Goal: Information Seeking & Learning: Learn about a topic

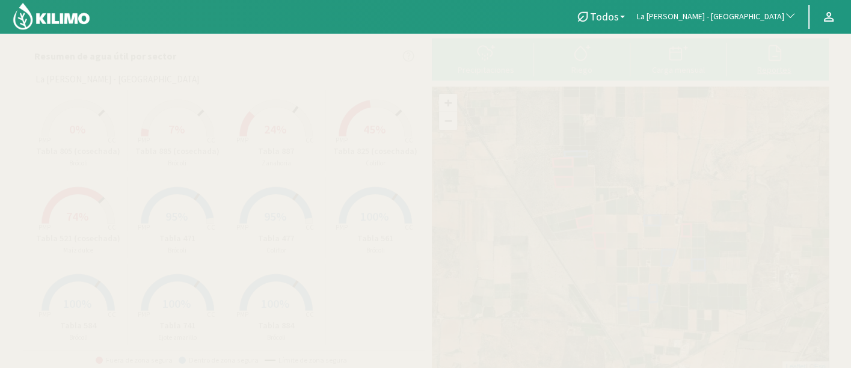
click at [754, 64] on button "Reportes" at bounding box center [774, 59] width 96 height 32
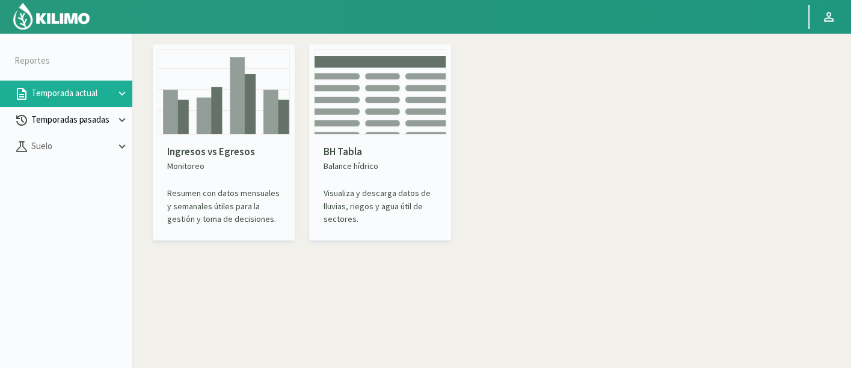
click at [96, 123] on p "Temporadas pasadas" at bounding box center [72, 120] width 87 height 14
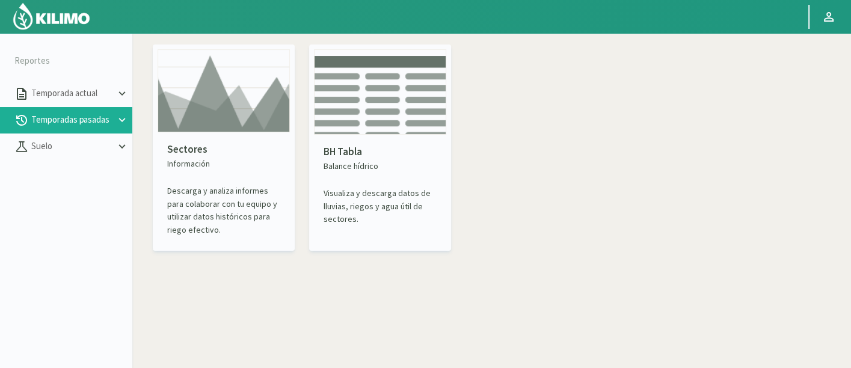
click at [192, 133] on div "Sectores Información Descarga y analiza informes para colaborar con tu equipo y…" at bounding box center [223, 189] width 132 height 114
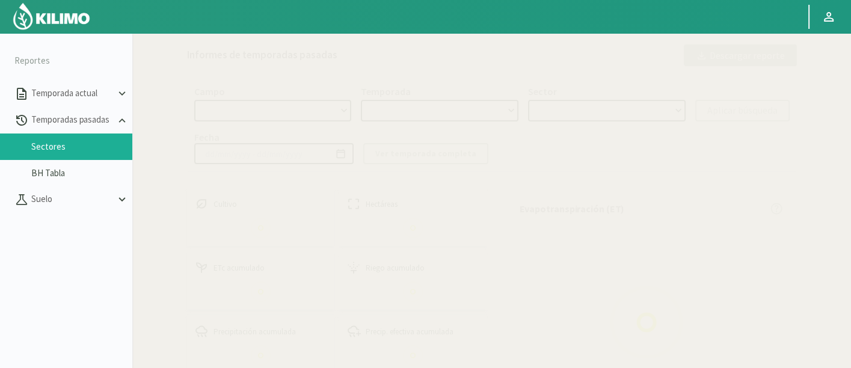
select select "0: Object"
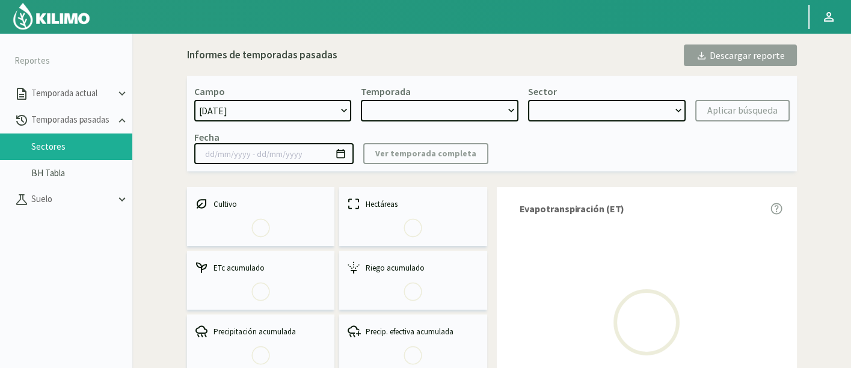
type input "[DATE] - [DATE]"
select select "0: 2023"
select select "0: Object"
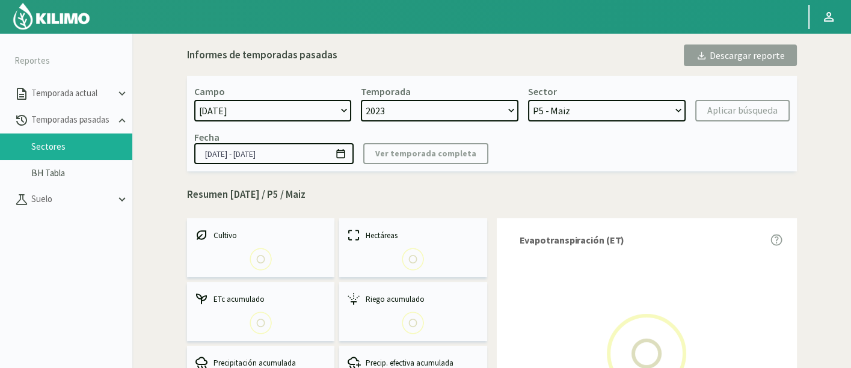
click at [328, 109] on select "[DATE] 8 Fuegos Acograpes - Ag. [PERSON_NAME] - Ag. [GEOGRAPHIC_DATA] Acograpes…" at bounding box center [272, 111] width 157 height 22
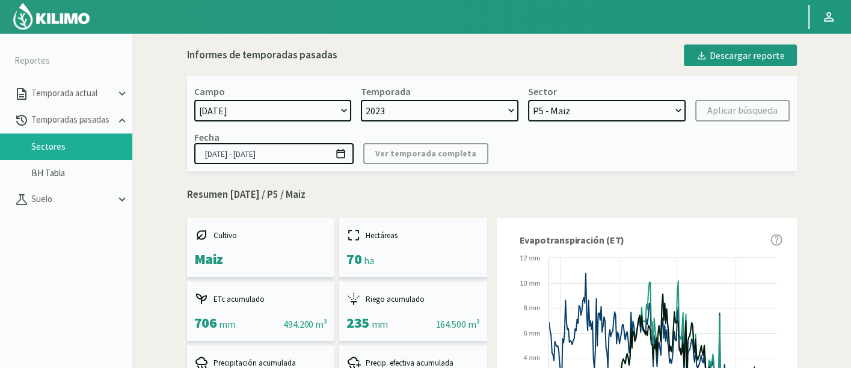
select select "316: Object"
click at [326, 109] on select "[DATE] 8 Fuegos Acograpes - Ag. [PERSON_NAME] - Ag. [GEOGRAPHIC_DATA] Acograpes…" at bounding box center [272, 111] width 157 height 22
select select
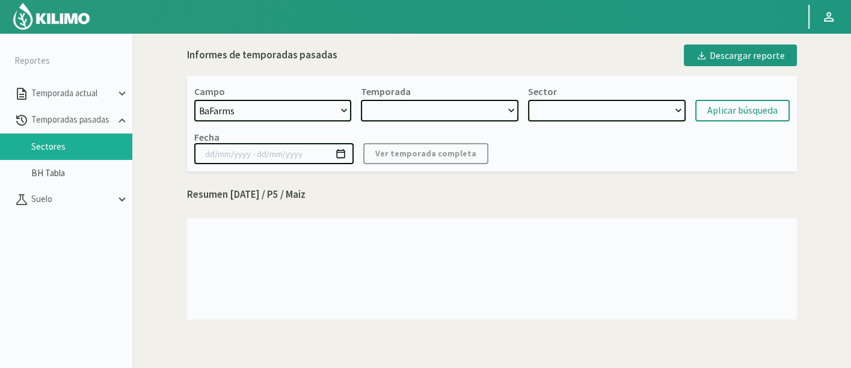
select select "2: 2024"
select select "7: Object"
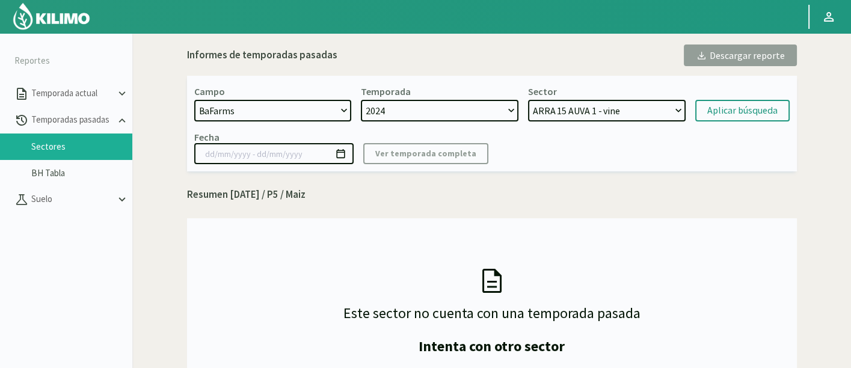
select select "760: Object"
click at [194, 100] on select "[DATE] 8 Fuegos Acograpes - Ag. [PERSON_NAME] - Ag. [GEOGRAPHIC_DATA] Acograpes…" at bounding box center [272, 111] width 157 height 22
click at [454, 118] on select "2024" at bounding box center [439, 111] width 157 height 22
click at [644, 111] on select "Op2 - Vid Op3 - Vid Op1 - Vid Op4 - Vid" at bounding box center [606, 111] width 157 height 22
select select "18: Object"
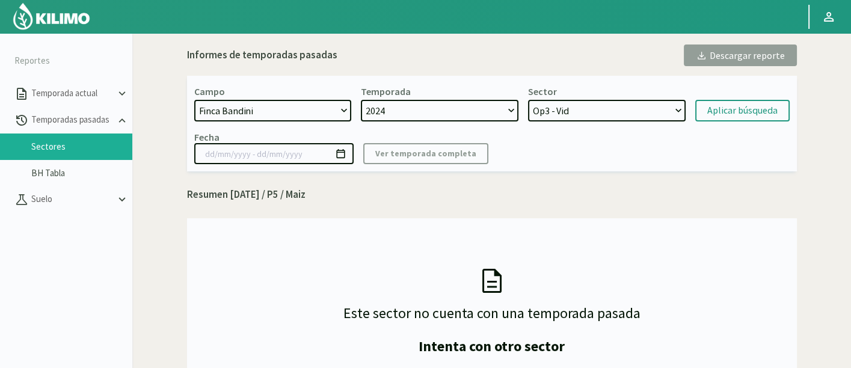
click at [528, 100] on select "Op2 - Vid Op3 - Vid Op1 - Vid Op4 - Vid" at bounding box center [606, 111] width 157 height 22
click at [724, 111] on div "Aplicar búsqueda" at bounding box center [742, 110] width 70 height 14
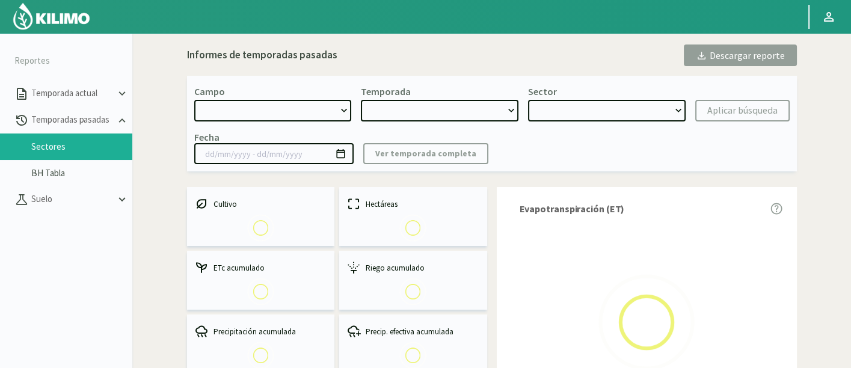
select select "760: Object"
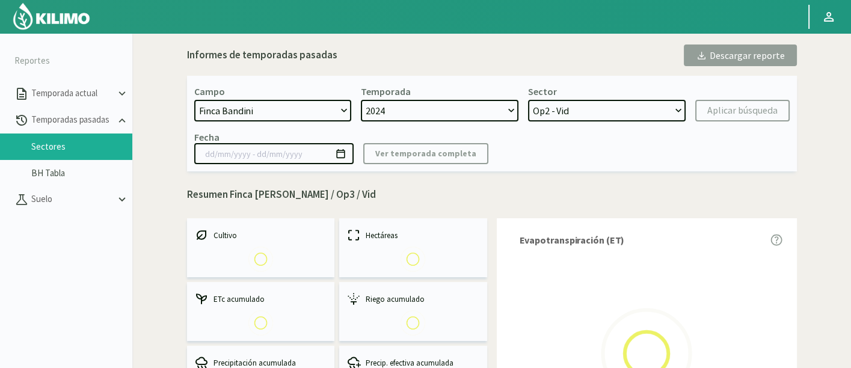
select select "0: 2024"
select select "1: Object"
type input "[DATE] - [DATE]"
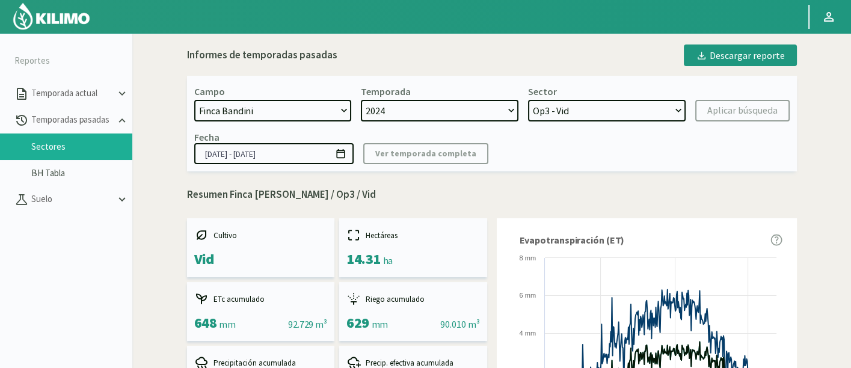
click at [581, 108] on select "Op2 - Vid Op3 - Vid Op1 - Vid Op4 - Vid" at bounding box center [606, 111] width 157 height 22
click at [528, 100] on select "Op2 - Vid Op3 - Vid Op1 - Vid Op4 - Vid" at bounding box center [606, 111] width 157 height 22
click at [710, 111] on div "Aplicar búsqueda" at bounding box center [742, 110] width 70 height 14
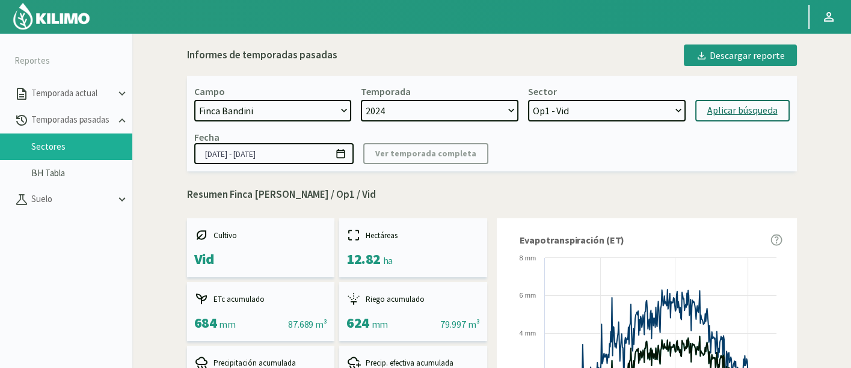
click at [642, 117] on select "Op2 - Vid Op3 - Vid Op1 - Vid Op4 - Vid" at bounding box center [606, 111] width 157 height 22
click at [528, 100] on select "Op2 - Vid Op3 - Vid Op1 - Vid Op4 - Vid" at bounding box center [606, 111] width 157 height 22
click at [701, 132] on div "Fecha [DATE] - [DATE] Ver temporada completa" at bounding box center [491, 147] width 595 height 33
click at [715, 111] on div "Aplicar búsqueda" at bounding box center [742, 110] width 70 height 14
click at [611, 115] on select "Op2 - Vid Op3 - Vid Op1 - Vid Op4 - Vid" at bounding box center [606, 111] width 157 height 22
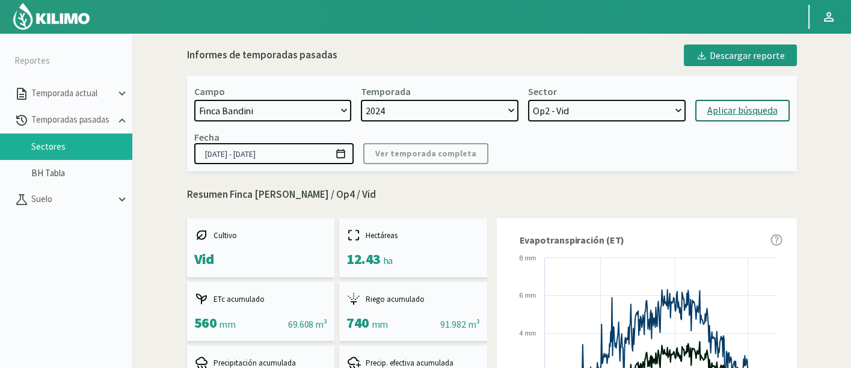
click at [528, 100] on select "Op2 - Vid Op3 - Vid Op1 - Vid Op4 - Vid" at bounding box center [606, 111] width 157 height 22
click at [699, 114] on button "Aplicar búsqueda" at bounding box center [742, 111] width 94 height 22
click at [628, 84] on div "Campo [DATE] 8 Fuegos Acograpes - Ag. [PERSON_NAME] - Ag. [GEOGRAPHIC_DATA] Aco…" at bounding box center [491, 124] width 609 height 96
click at [631, 109] on select "Op2 - Vid Op3 - Vid Op1 - Vid Op4 - Vid" at bounding box center [606, 111] width 157 height 22
click at [528, 100] on select "Op2 - Vid Op3 - Vid Op1 - Vid Op4 - Vid" at bounding box center [606, 111] width 157 height 22
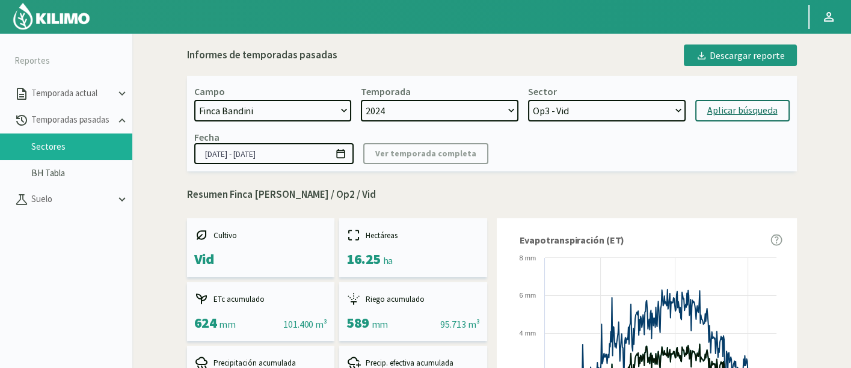
click at [745, 103] on div "Aplicar búsqueda" at bounding box center [742, 110] width 70 height 14
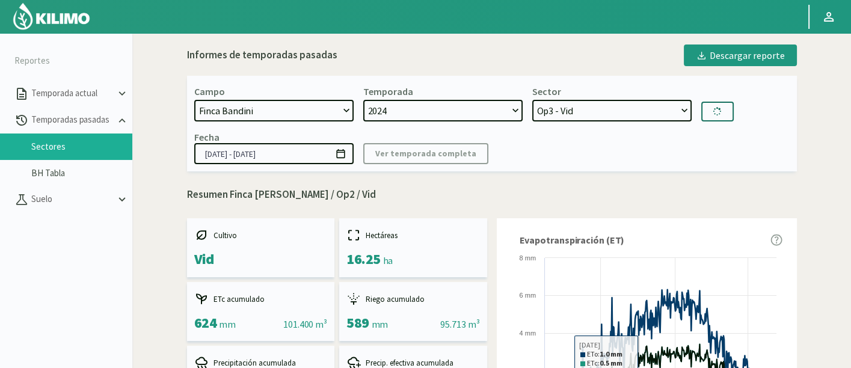
select select "17: Object"
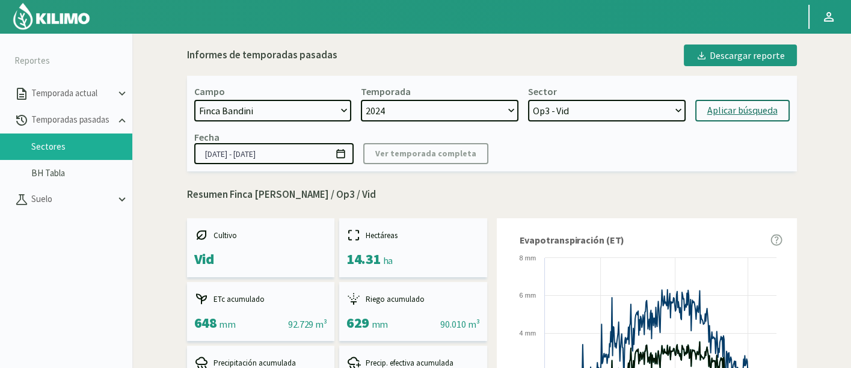
click at [319, 114] on select "[DATE] 8 Fuegos Acograpes - Ag. [PERSON_NAME] - Ag. [GEOGRAPHIC_DATA] Acograpes…" at bounding box center [272, 111] width 157 height 22
select select "335: Object"
click at [194, 100] on select "[DATE] 8 Fuegos Acograpes - Ag. [PERSON_NAME] - Ag. [GEOGRAPHIC_DATA] Acograpes…" at bounding box center [272, 111] width 157 height 22
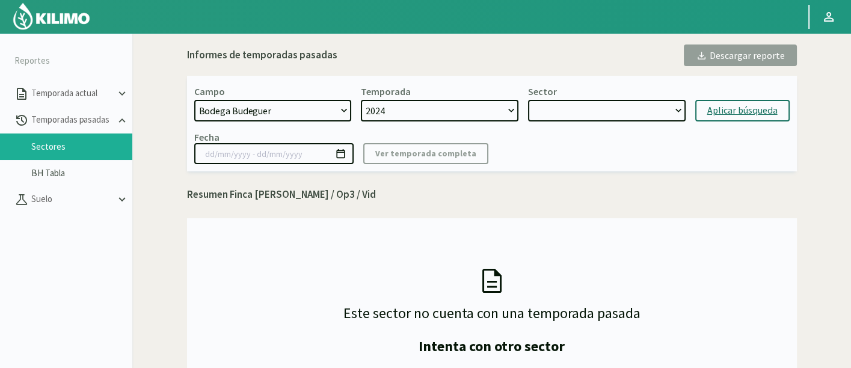
select select "20: Object"
click at [578, 100] on select "Op. 3 (M, CF, CS) - Vid Op. 2 (PV, M, COT, Ch) - Vid Op. 1 (M, CS) - Vid" at bounding box center [606, 111] width 157 height 22
click at [581, 107] on select "Op. 3 (M, CF, CS) - Vid Op. 2 (PV, M, COT, Ch) - Vid Op. 1 (M, CS) - Vid" at bounding box center [606, 111] width 157 height 22
click at [732, 109] on div "Aplicar búsqueda" at bounding box center [742, 110] width 70 height 14
type input "[DATE] - [DATE]"
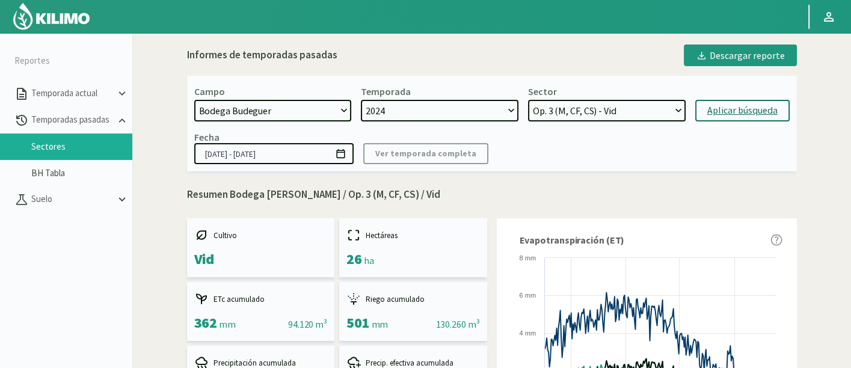
click at [662, 109] on select "Op. 3 (M, CF, CS) - Vid Op. 2 (PV, M, COT, Ch) - Vid Op. 1 (M, CS) - Vid" at bounding box center [606, 111] width 157 height 22
click at [661, 112] on select "Op. 3 (M, CF, CS) - Vid Op. 2 (PV, M, COT, Ch) - Vid Op. 1 (M, CS) - Vid" at bounding box center [606, 111] width 157 height 22
drag, startPoint x: 710, startPoint y: 163, endPoint x: 513, endPoint y: 75, distance: 216.0
click at [710, 163] on div "Fecha [DATE] - [DATE] Ver temporada completa" at bounding box center [491, 147] width 595 height 33
drag, startPoint x: 661, startPoint y: 103, endPoint x: 661, endPoint y: 112, distance: 9.0
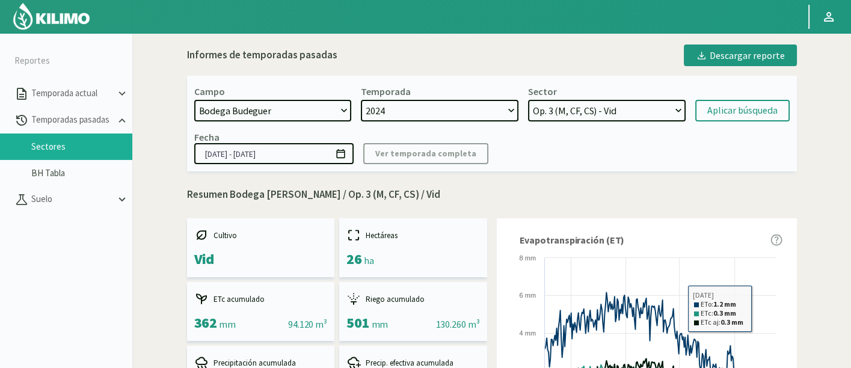
click at [661, 103] on select "Op. 3 (M, CF, CS) - Vid Op. 2 (PV, M, COT, Ch) - Vid Op. 1 (M, CS) - Vid" at bounding box center [606, 111] width 157 height 22
click at [528, 100] on select "Op. 3 (M, CF, CS) - Vid Op. 2 (PV, M, COT, Ch) - Vid Op. 1 (M, CS) - Vid" at bounding box center [606, 111] width 157 height 22
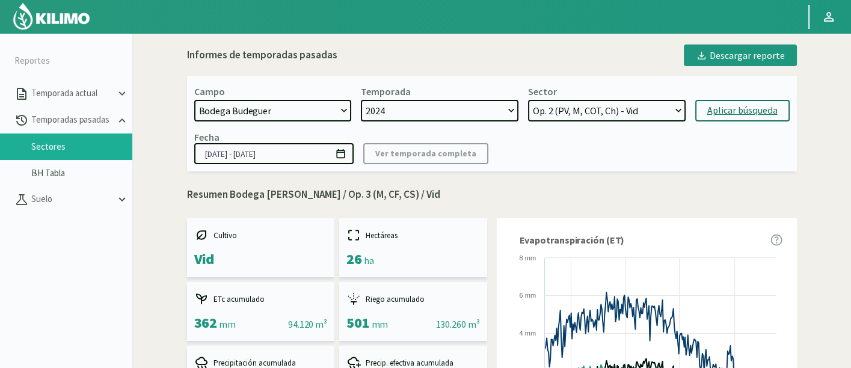
click at [732, 112] on div "Aplicar búsqueda" at bounding box center [742, 110] width 70 height 14
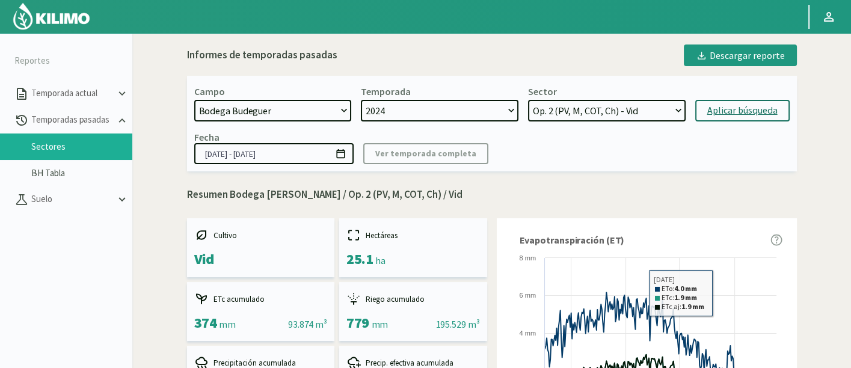
click at [489, 105] on select "2024" at bounding box center [439, 111] width 157 height 22
click at [608, 107] on select "Op. 3 (M, CF, CS) - Vid Op. 2 (PV, M, COT, Ch) - Vid Op. 1 (M, CS) - Vid" at bounding box center [606, 111] width 157 height 22
click at [528, 100] on select "Op. 3 (M, CF, CS) - Vid Op. 2 (PV, M, COT, Ch) - Vid Op. 1 (M, CS) - Vid" at bounding box center [606, 111] width 157 height 22
click at [712, 115] on div "Aplicar búsqueda" at bounding box center [742, 110] width 70 height 14
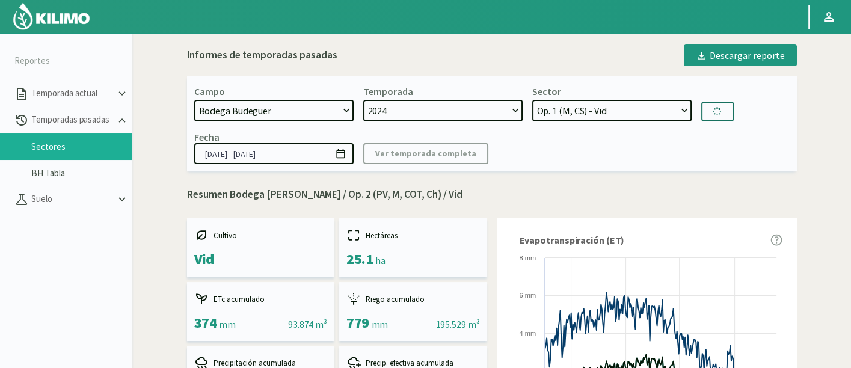
select select "31: Object"
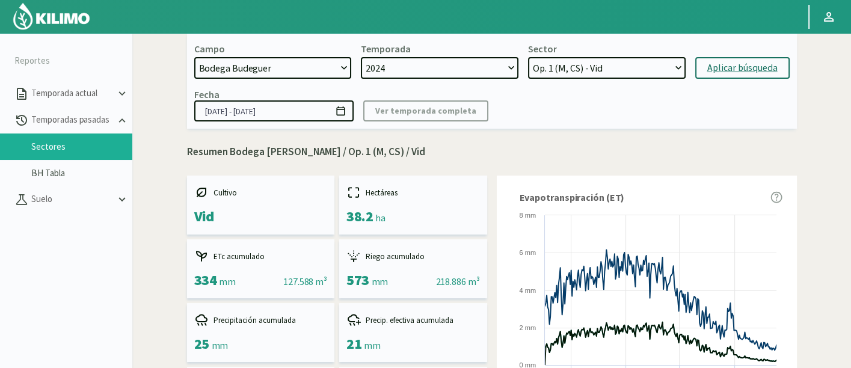
scroll to position [30, 0]
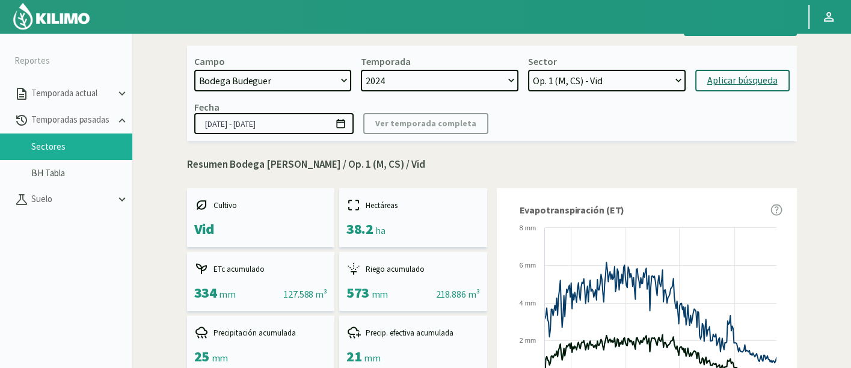
click at [313, 70] on select "[DATE] 8 Fuegos Acograpes - Ag. [PERSON_NAME] - Ag. [GEOGRAPHIC_DATA] Acograpes…" at bounding box center [272, 81] width 157 height 22
select select "758: Object"
click at [312, 70] on select "[DATE] 8 Fuegos Acograpes - Ag. [PERSON_NAME] - Ag. [GEOGRAPHIC_DATA] Acograpes…" at bounding box center [272, 81] width 157 height 22
select select "742: Object"
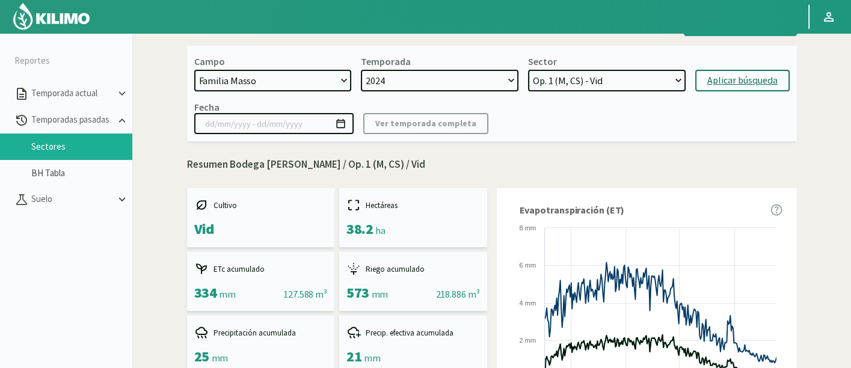
click at [194, 91] on select "[DATE] 8 Fuegos Acograpes - Ag. [PERSON_NAME] - Ag. [GEOGRAPHIC_DATA] Acograpes…" at bounding box center [272, 81] width 157 height 22
select select "2: 2022"
select select "32: Object"
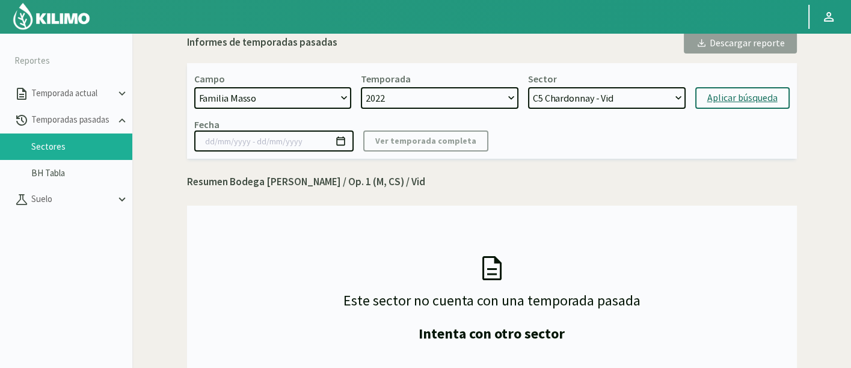
scroll to position [0, 0]
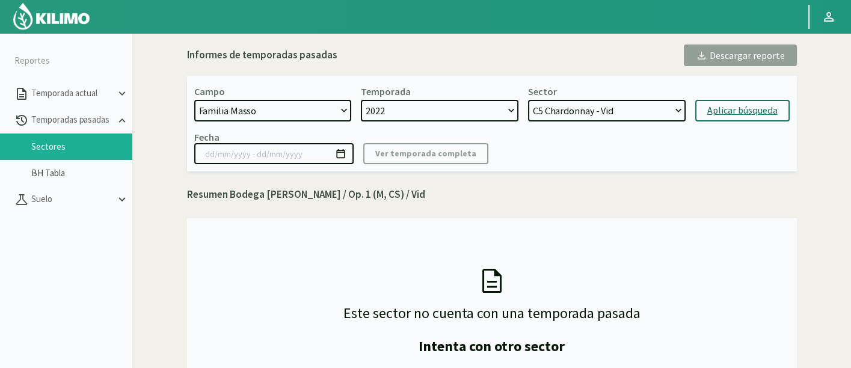
click at [438, 101] on select "2022 2021" at bounding box center [439, 111] width 157 height 22
click at [361, 100] on select "2022 2021" at bounding box center [439, 111] width 157 height 22
select select "4: 2023"
select select "42: Object"
click at [556, 117] on select "Op 4 S - Vid Op 5 S - Vid Op 6 S - Vid Op 5 N - Vid Op 4 N - Vid Op 3 N - Vid" at bounding box center [606, 111] width 157 height 22
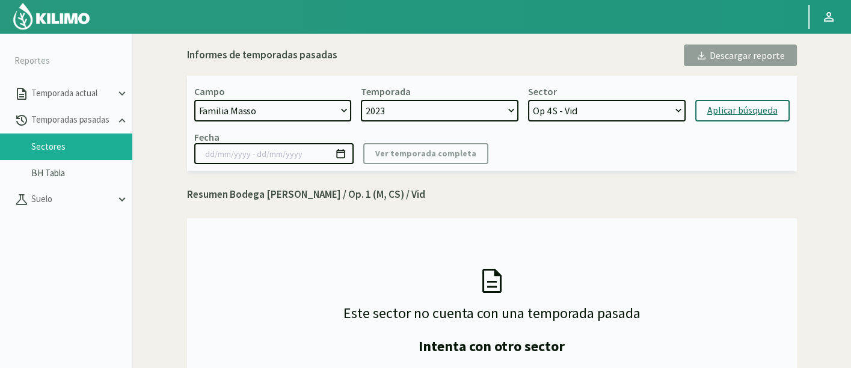
click at [720, 107] on div "Aplicar búsqueda" at bounding box center [742, 110] width 70 height 14
type input "[DATE] - [DATE]"
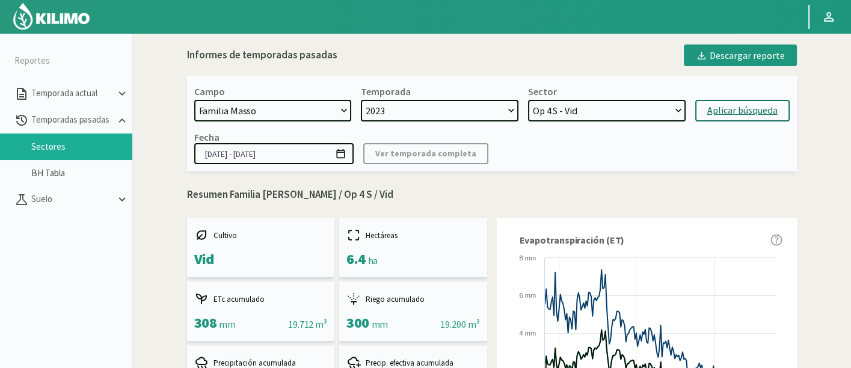
click at [640, 111] on select "Op 4 S - Vid Op 5 S - Vid Op 6 S - Vid Op 5 N - Vid Op 4 N - Vid Op 3 N - Vid" at bounding box center [606, 111] width 157 height 22
click at [528, 100] on select "Op 4 S - Vid Op 5 S - Vid Op 6 S - Vid Op 5 N - Vid Op 4 N - Vid Op 3 N - Vid" at bounding box center [606, 111] width 157 height 22
click at [727, 108] on div "Aplicar búsqueda" at bounding box center [742, 110] width 70 height 14
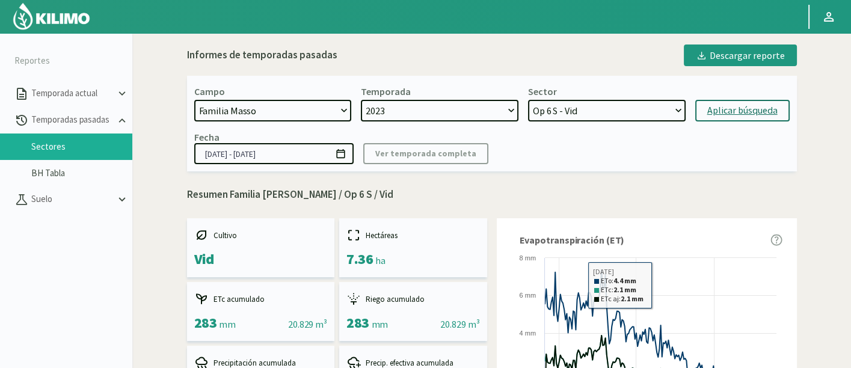
click at [491, 108] on select "2023" at bounding box center [439, 111] width 157 height 22
click at [361, 100] on select "2023" at bounding box center [439, 111] width 157 height 22
click at [574, 111] on select "Op 4 S - Vid Op 5 S - Vid Op 6 S - Vid Op 5 N - Vid Op 4 N - Vid Op 3 N - Vid" at bounding box center [606, 111] width 157 height 22
click at [528, 100] on select "Op 4 S - Vid Op 5 S - Vid Op 6 S - Vid Op 5 N - Vid Op 4 N - Vid Op 3 N - Vid" at bounding box center [606, 111] width 157 height 22
click at [714, 127] on div "Campo [DATE] 8 Fuegos Acograpes - Ag. [PERSON_NAME] - Ag. [GEOGRAPHIC_DATA] Aco…" at bounding box center [491, 124] width 609 height 96
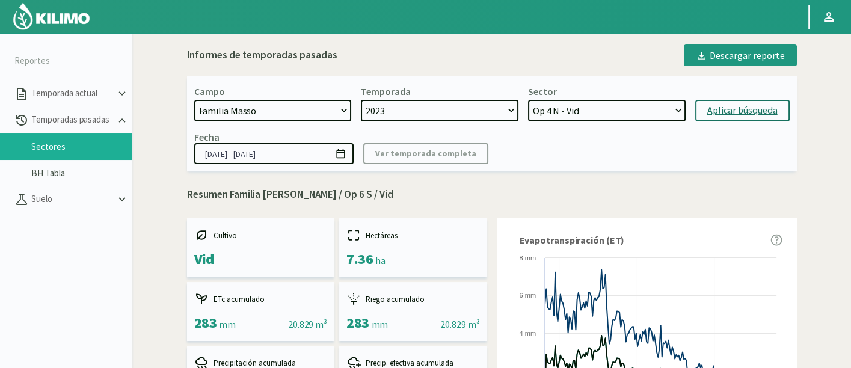
click at [722, 118] on button "Aplicar búsqueda" at bounding box center [742, 111] width 94 height 22
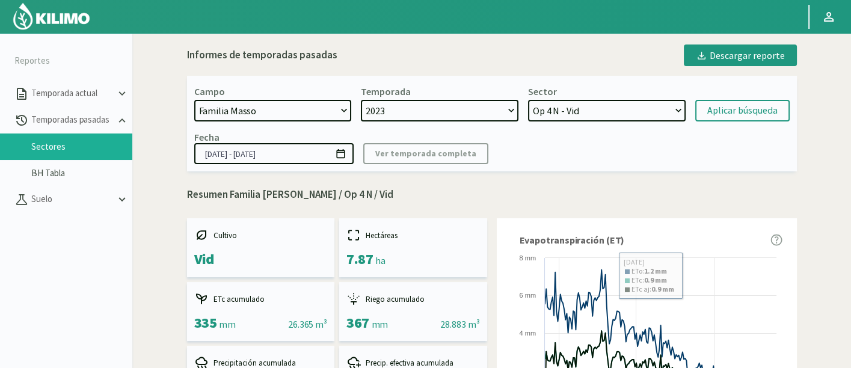
click at [658, 107] on select "Op 4 S - Vid Op 5 S - Vid Op 6 S - Vid Op 5 N - Vid Op 4 N - Vid Op 3 N - Vid" at bounding box center [606, 111] width 157 height 22
click at [643, 119] on select "Op 4 S - Vid Op 5 S - Vid Op 6 S - Vid Op 5 N - Vid Op 4 N - Vid Op 3 N - Vid" at bounding box center [606, 111] width 157 height 22
click at [528, 100] on select "Op 4 S - Vid Op 5 S - Vid Op 6 S - Vid Op 5 N - Vid Op 4 N - Vid Op 3 N - Vid" at bounding box center [606, 111] width 157 height 22
click at [718, 132] on div "Fecha [DATE] - [DATE] Ver temporada completa" at bounding box center [491, 147] width 595 height 33
click at [724, 115] on div "Aplicar búsqueda" at bounding box center [742, 110] width 70 height 14
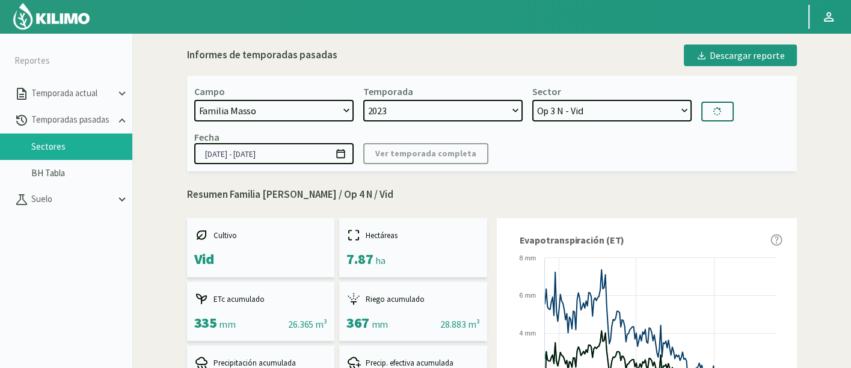
select select "71: Object"
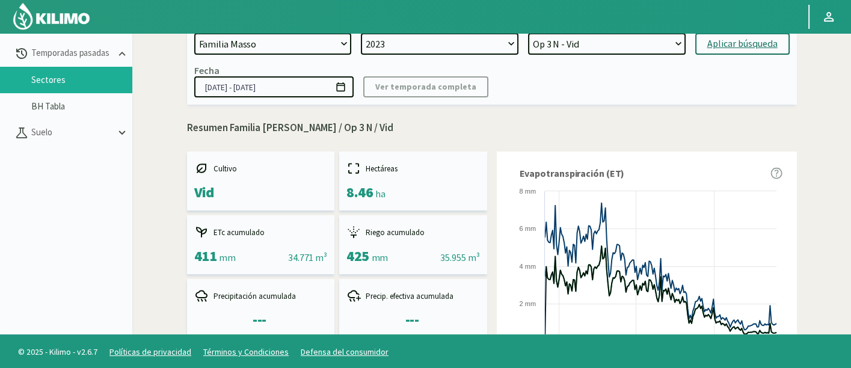
click at [276, 50] on select "[DATE] 8 Fuegos Acograpes - Ag. [PERSON_NAME] - Ag. [GEOGRAPHIC_DATA] Acograpes…" at bounding box center [272, 44] width 157 height 22
select select "337: Object"
click at [194, 33] on select "[DATE] 8 Fuegos Acograpes - Ag. [PERSON_NAME] - Ag. [GEOGRAPHIC_DATA] Acograpes…" at bounding box center [272, 44] width 157 height 22
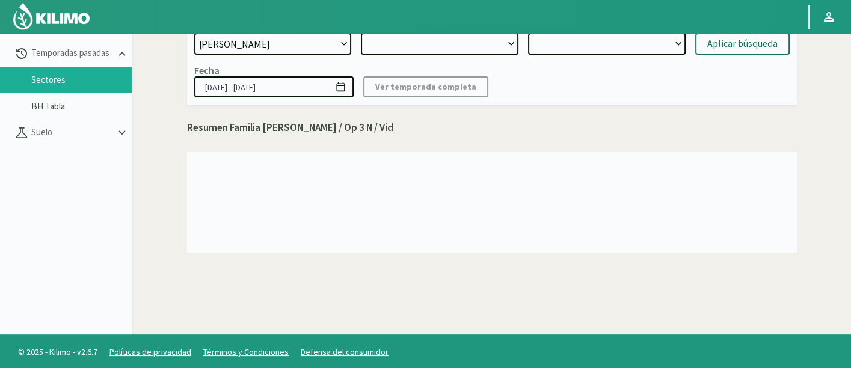
select select
select select "5: 2024"
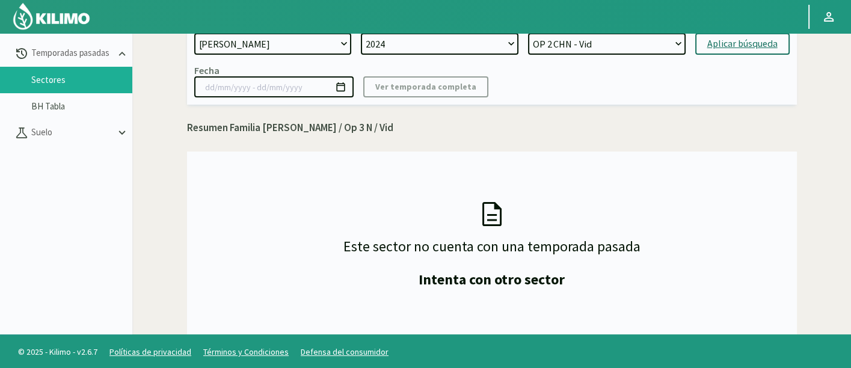
click at [455, 43] on select "2024" at bounding box center [439, 44] width 157 height 22
click at [550, 43] on select "OP 2 CHN - Vid OP 1 CHN - Vid OP 2 [PERSON_NAME] - Vid OP 1 [PERSON_NAME] - Vid" at bounding box center [606, 44] width 157 height 22
select select "73: Object"
click at [528, 33] on select "OP 2 CHN - Vid OP 1 CHN - Vid OP 2 [PERSON_NAME] - Vid OP 1 [PERSON_NAME] - Vid" at bounding box center [606, 44] width 157 height 22
click at [721, 46] on div "Aplicar búsqueda" at bounding box center [742, 44] width 70 height 14
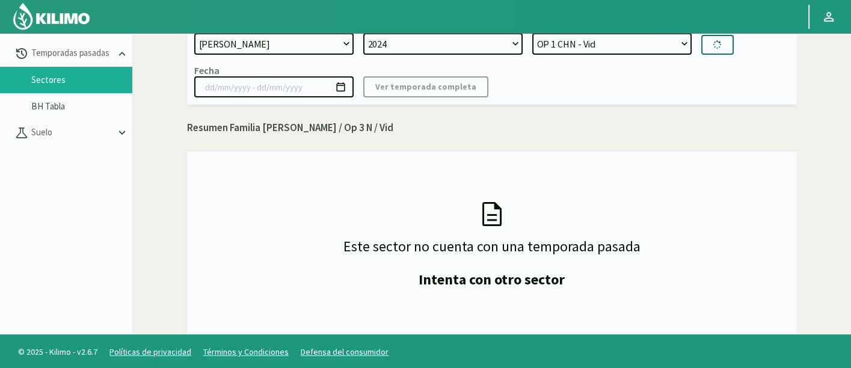
type input "[DATE] - [DATE]"
select select "77: Object"
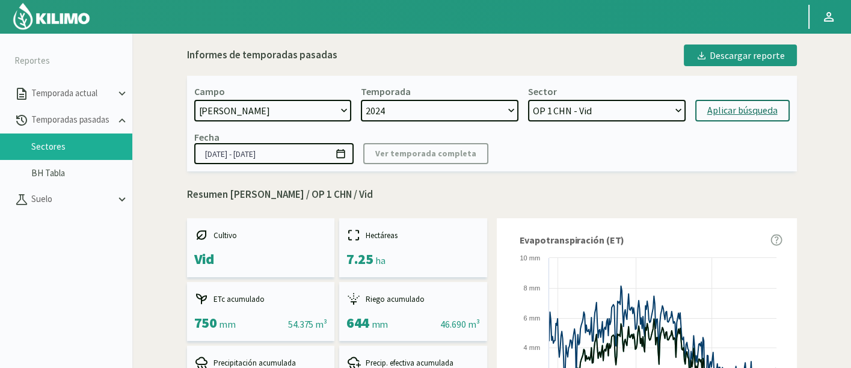
click at [313, 106] on select "[DATE] 8 Fuegos Acograpes - Ag. [PERSON_NAME] - Ag. [GEOGRAPHIC_DATA] Acograpes…" at bounding box center [272, 111] width 157 height 22
select select "247: Object"
click at [194, 100] on select "[DATE] 8 Fuegos Acograpes - Ag. [PERSON_NAME] - Ag. [GEOGRAPHIC_DATA] Acograpes…" at bounding box center [272, 111] width 157 height 22
click at [482, 103] on select "2024" at bounding box center [439, 111] width 157 height 22
click at [560, 110] on select "OP 2 CHN - Vid OP 1 CHN - Vid OP 2 [PERSON_NAME] - Vid OP 1 [PERSON_NAME] - Vid" at bounding box center [606, 111] width 157 height 22
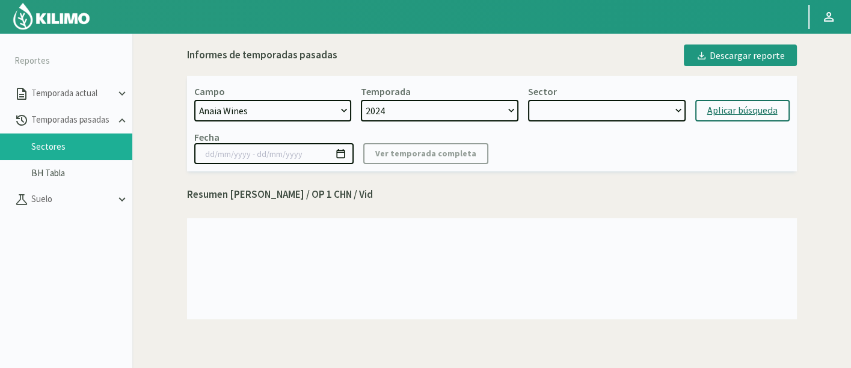
click at [478, 111] on select "2024" at bounding box center [439, 111] width 157 height 22
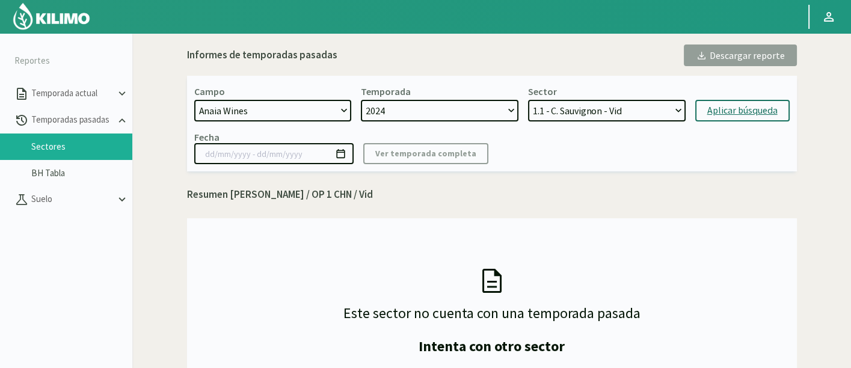
click at [576, 112] on select "1.1 - C. Sauvignon - Vid 1.2 - C. Sauvignon - Vid 10.1 - Malbec - Vid 10.2 - Ta…" at bounding box center [606, 111] width 157 height 22
select select "82: Object"
click at [528, 100] on select "1.1 - C. Sauvignon - Vid 1.2 - C. Sauvignon - Vid 10.1 - Malbec - Vid 10.2 - Ta…" at bounding box center [606, 111] width 157 height 22
click at [735, 99] on form "Campo [DATE] 8 Fuegos Acograpes - Ag. [PERSON_NAME] - Ag. [GEOGRAPHIC_DATA] Aco…" at bounding box center [491, 103] width 595 height 36
click at [736, 104] on div "Aplicar búsqueda" at bounding box center [742, 110] width 70 height 14
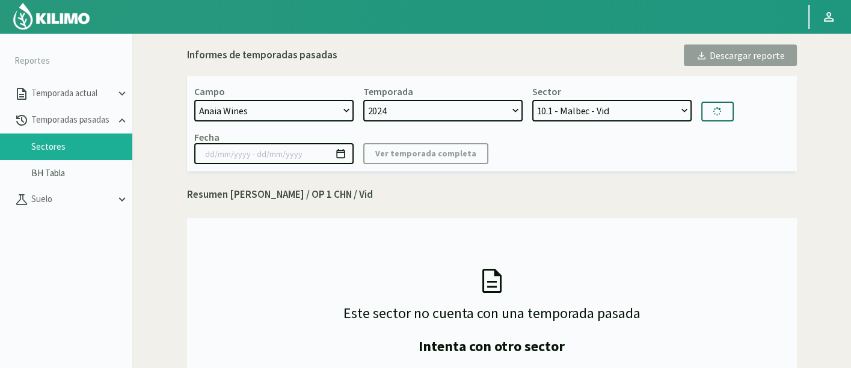
type input "[DATE] - [DATE]"
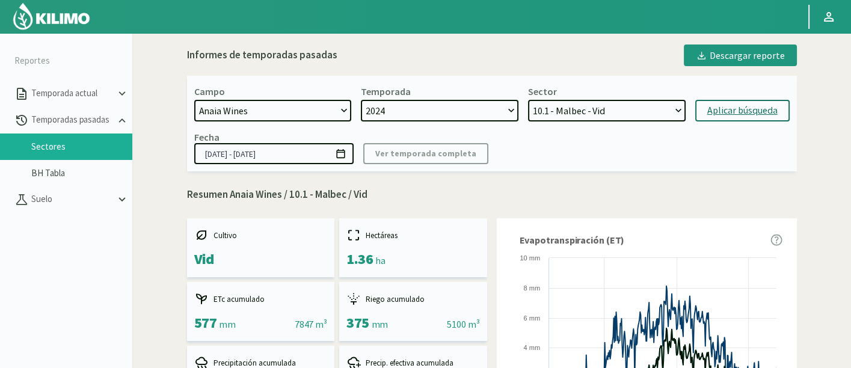
click at [628, 105] on select "1.1 - C. Sauvignon - Vid 1.2 - C. Sauvignon - Vid 10.1 - Malbec - Vid 10.2 - Ta…" at bounding box center [606, 111] width 157 height 22
click at [528, 100] on select "1.1 - C. Sauvignon - Vid 1.2 - C. Sauvignon - Vid 10.1 - Malbec - Vid 10.2 - Ta…" at bounding box center [606, 111] width 157 height 22
click at [701, 133] on div "Fecha [DATE] - [DATE] Ver temporada completa" at bounding box center [491, 147] width 595 height 33
click at [714, 112] on div "Aplicar búsqueda" at bounding box center [742, 110] width 70 height 14
drag, startPoint x: 599, startPoint y: 111, endPoint x: 602, endPoint y: 117, distance: 6.5
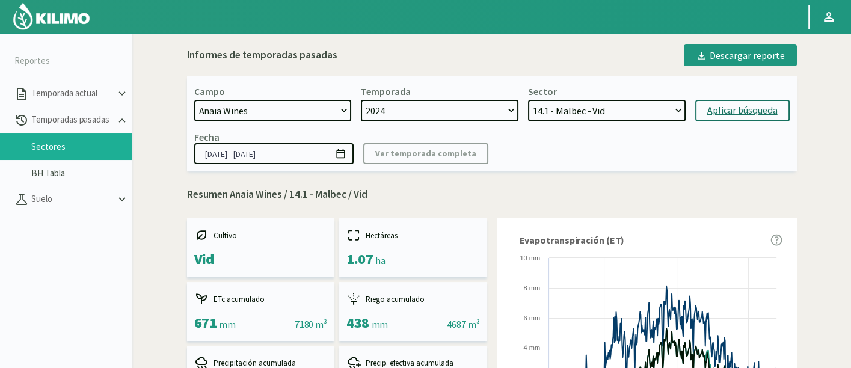
click at [600, 112] on select "1.1 - C. Sauvignon - Vid 1.2 - C. Sauvignon - Vid 10.1 - Malbec - Vid 10.2 - Ta…" at bounding box center [606, 111] width 157 height 22
click at [528, 100] on select "1.1 - C. Sauvignon - Vid 1.2 - C. Sauvignon - Vid 10.1 - Malbec - Vid 10.2 - Ta…" at bounding box center [606, 111] width 157 height 22
click at [722, 103] on div "Aplicar búsqueda" at bounding box center [742, 110] width 70 height 14
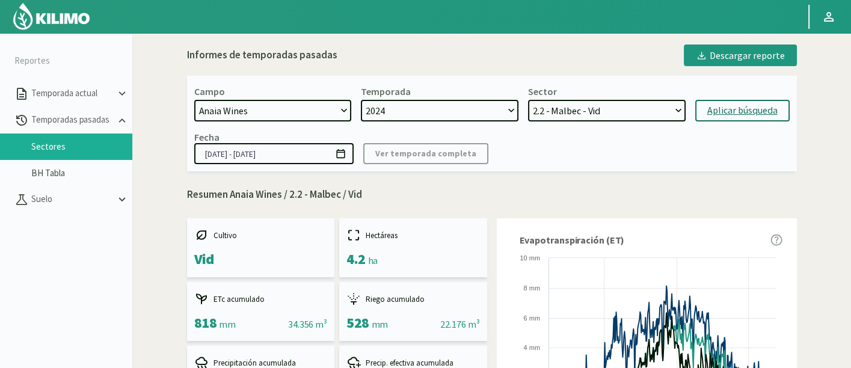
click at [486, 118] on select "2024 2023" at bounding box center [439, 111] width 157 height 22
click at [528, 166] on div "Campo [DATE] 8 Fuegos Acograpes - Ag. [PERSON_NAME] - Ag. [GEOGRAPHIC_DATA] Aco…" at bounding box center [491, 124] width 609 height 96
click at [645, 100] on select "1.1 - C. Sauvignon - Vid 1.2 - C. Sauvignon - Vid 10.1 - Malbec - Vid 10.2 - Ta…" at bounding box center [606, 111] width 157 height 22
click at [528, 100] on select "1.1 - C. Sauvignon - Vid 1.2 - C. Sauvignon - Vid 10.1 - Malbec - Vid 10.2 - Ta…" at bounding box center [606, 111] width 157 height 22
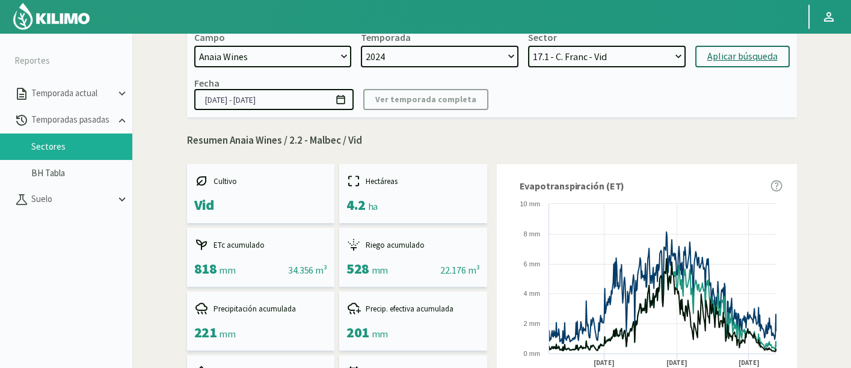
scroll to position [67, 0]
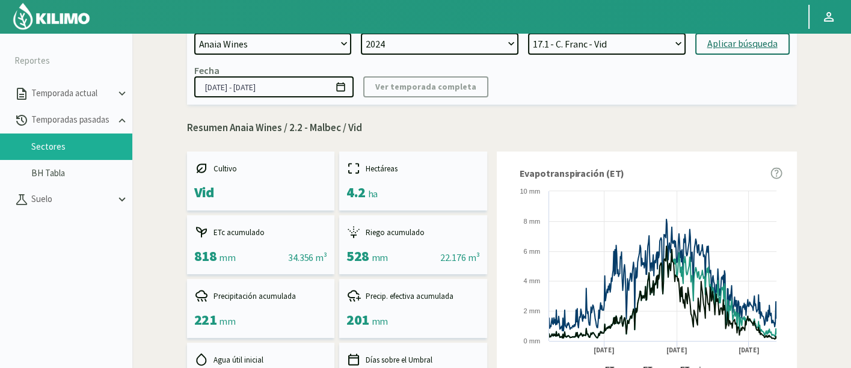
click at [749, 45] on div "Aplicar búsqueda" at bounding box center [742, 44] width 70 height 14
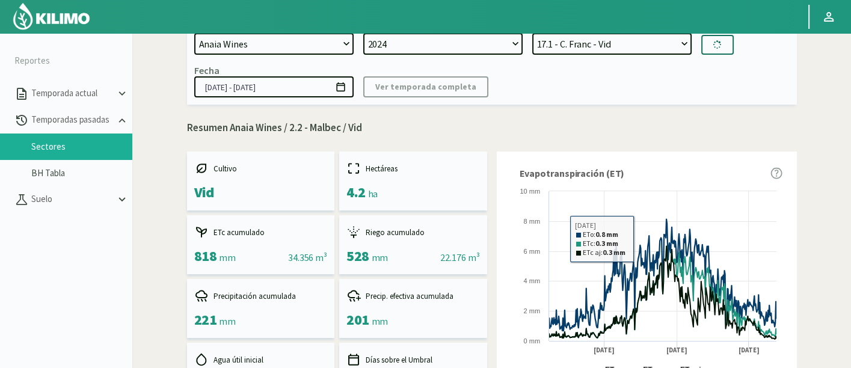
select select "201: Object"
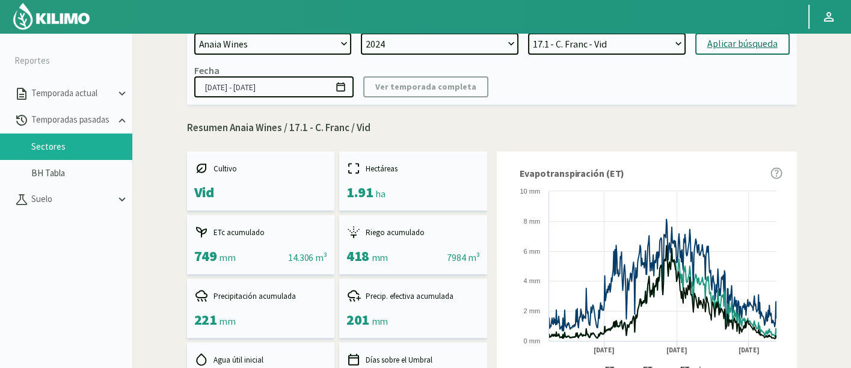
click at [638, 41] on select "1.1 - C. Sauvignon - Vid 1.2 - C. Sauvignon - Vid 10.1 - Malbec - Vid 10.2 - Ta…" at bounding box center [606, 44] width 157 height 22
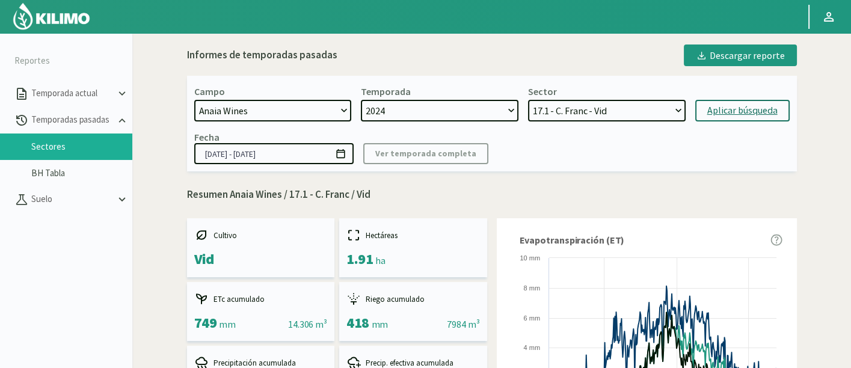
click at [58, 26] on img at bounding box center [51, 16] width 79 height 29
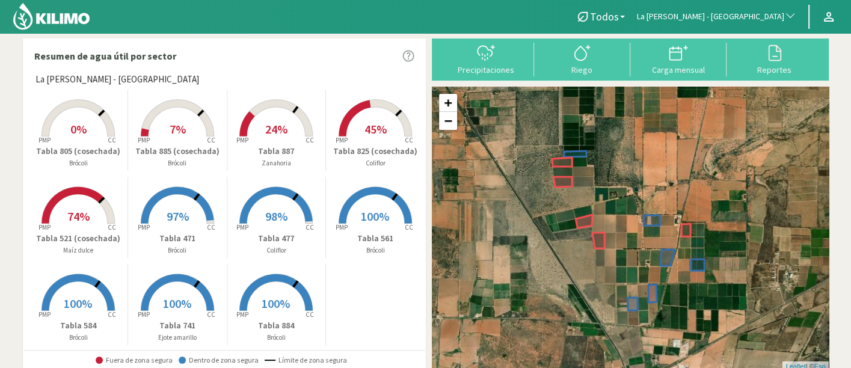
click at [733, 11] on span "La [PERSON_NAME] - [GEOGRAPHIC_DATA]" at bounding box center [710, 17] width 147 height 12
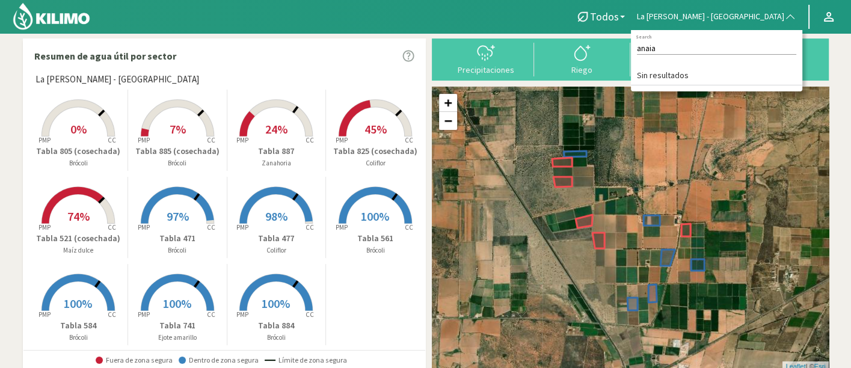
click at [742, 47] on input "anaia" at bounding box center [716, 48] width 159 height 13
type input "[PERSON_NAME]"
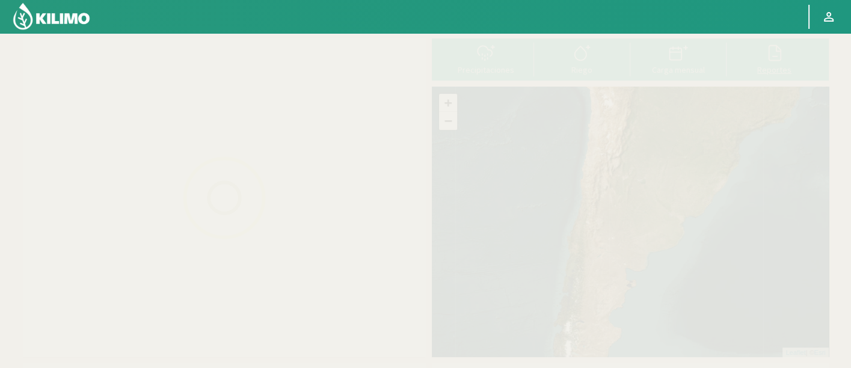
click at [748, 52] on div at bounding box center [774, 52] width 89 height 19
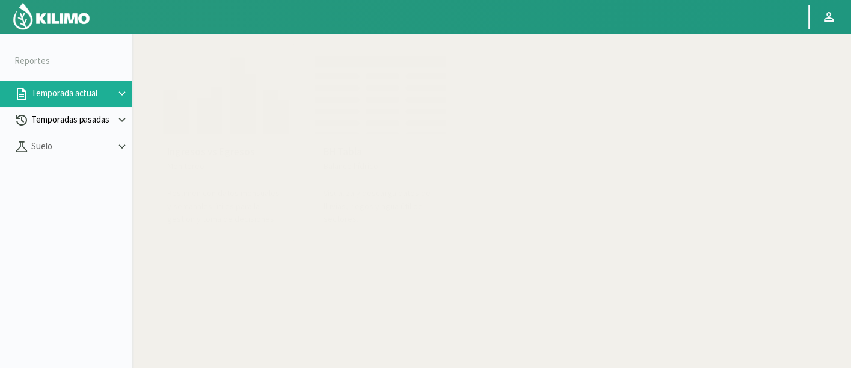
click at [55, 122] on p "Temporadas pasadas" at bounding box center [72, 120] width 87 height 14
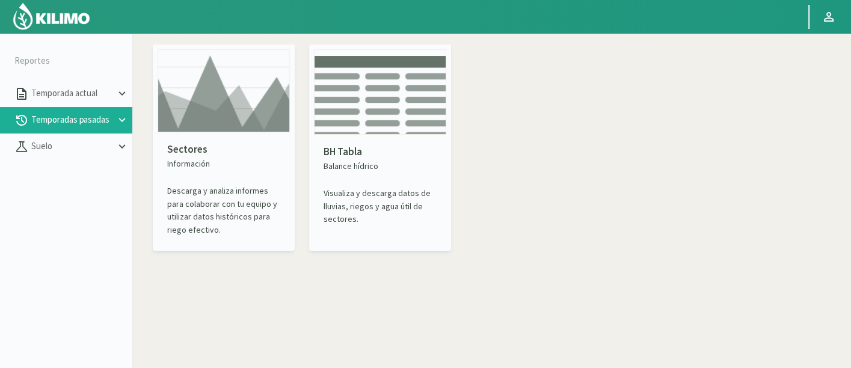
click at [251, 149] on p "Sectores" at bounding box center [223, 150] width 113 height 16
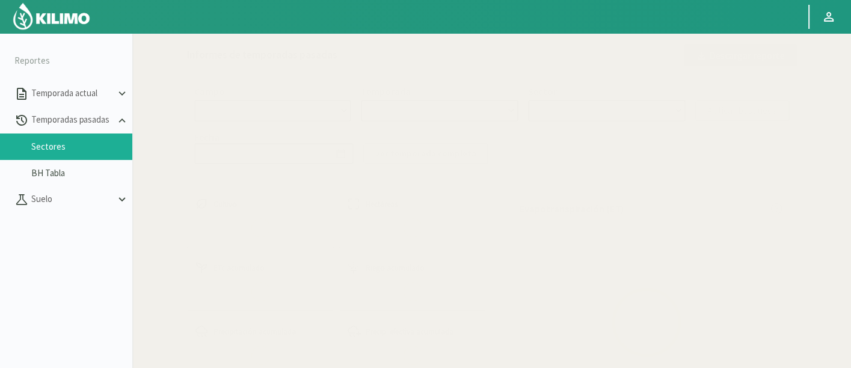
select select "0: Object"
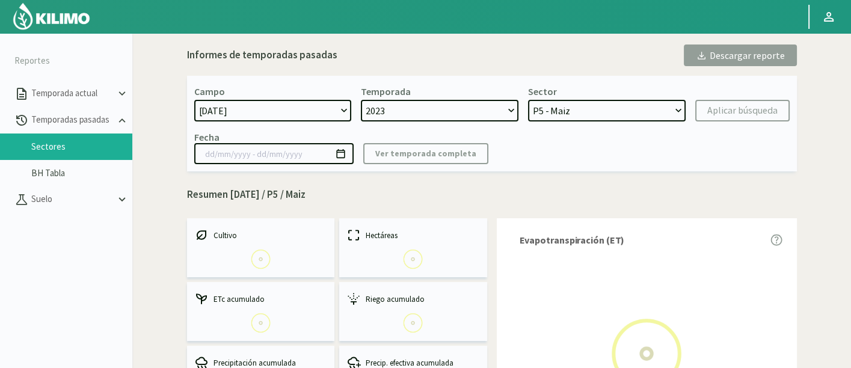
select select "0: 2023"
select select "0: Object"
type input "[DATE] - [DATE]"
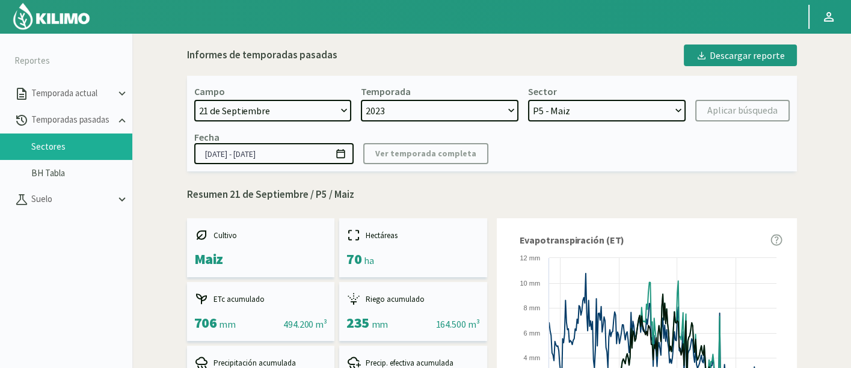
click at [597, 114] on select "P5 - Maiz P3 - Maiz P2B - Maiz P2A - Maiz P4 - Cebada P1B - Trigo P1A - Cebada" at bounding box center [606, 111] width 157 height 22
click at [262, 100] on select "[DATE] 8 Fuegos Acograpes - Ag. [PERSON_NAME] - Ag. [GEOGRAPHIC_DATA] Acograpes…" at bounding box center [272, 111] width 157 height 22
select select "247: Object"
click at [194, 100] on select "[DATE] 8 Fuegos Acograpes - Ag. [PERSON_NAME] - Ag. [GEOGRAPHIC_DATA] Acograpes…" at bounding box center [272, 111] width 157 height 22
click at [402, 111] on select "2023 2022" at bounding box center [439, 111] width 157 height 22
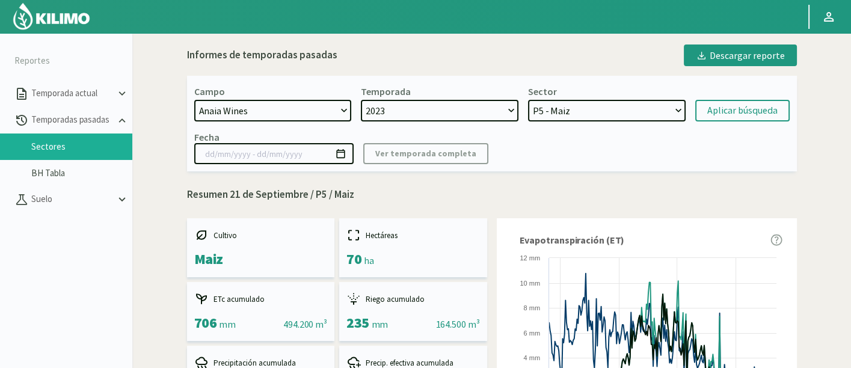
select select
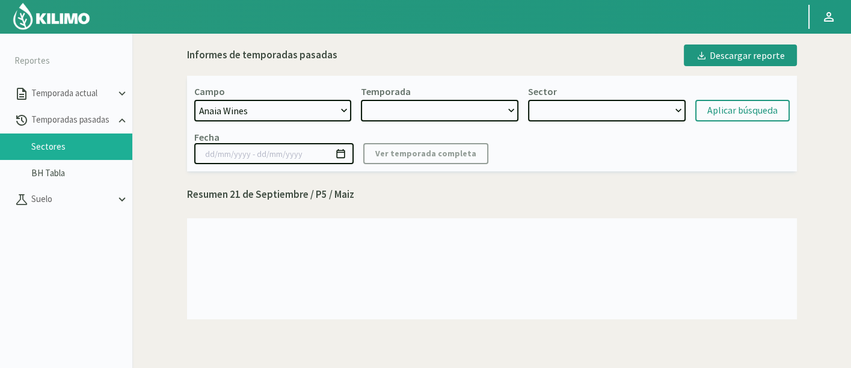
select select "2: 2024"
click at [361, 100] on select "2023" at bounding box center [439, 111] width 157 height 22
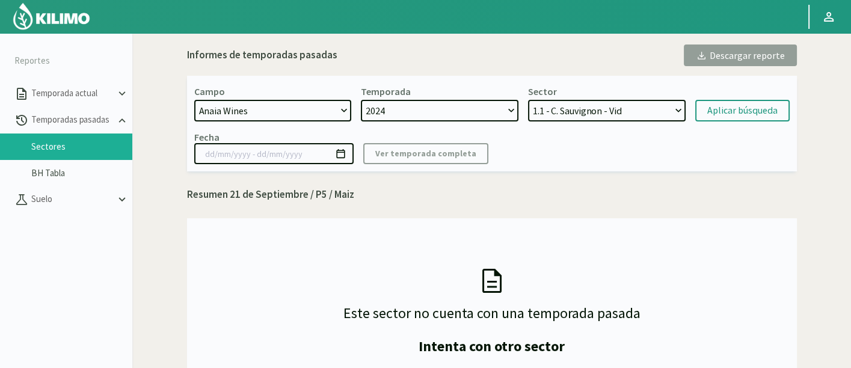
click at [608, 118] on select "1.1 - C. Sauvignon - Vid 1.2 - C. Sauvignon - Vid 10.1 - Malbec - Vid 10.2 - Ta…" at bounding box center [606, 111] width 157 height 22
select select "21: Object"
click at [528, 100] on select "1.1 - C. Sauvignon - Vid 1.2 - C. Sauvignon - Vid 10.1 - Malbec - Vid 10.2 - Ta…" at bounding box center [606, 111] width 157 height 22
click at [718, 111] on div "Aplicar búsqueda" at bounding box center [742, 110] width 70 height 14
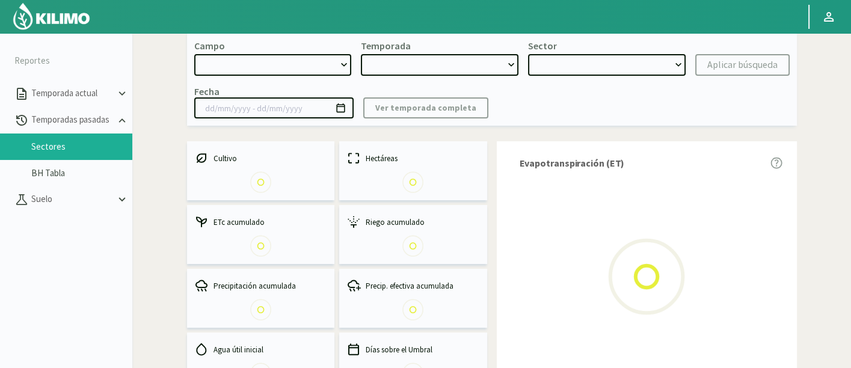
scroll to position [67, 0]
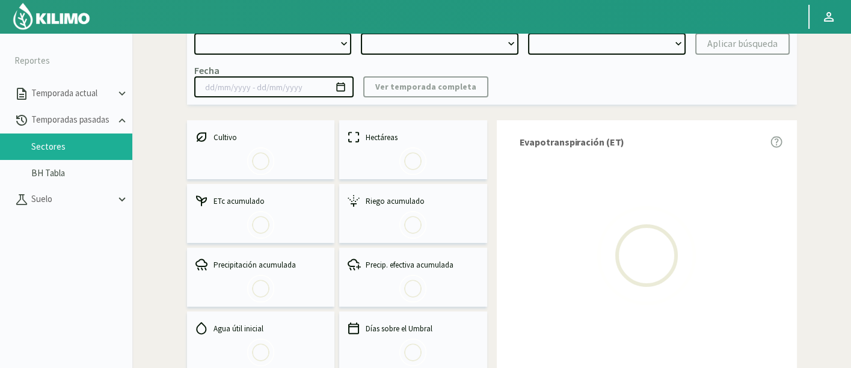
select select "247: Object"
type input "[DATE] - [DATE]"
select select "0: 2024"
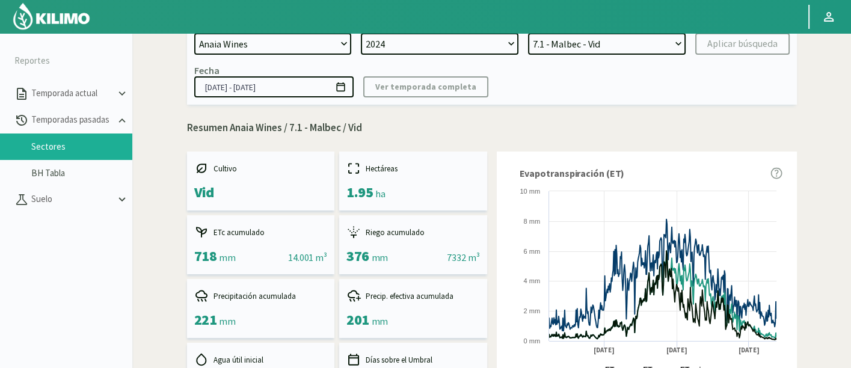
click at [593, 46] on select "1.1 - C. Sauvignon - Vid 1.2 - C. Sauvignon - Vid 10.1 - Malbec - Vid 10.2 - Ta…" at bounding box center [606, 44] width 157 height 22
click at [528, 33] on select "1.1 - C. Sauvignon - Vid 1.2 - C. Sauvignon - Vid 10.1 - Malbec - Vid 10.2 - Ta…" at bounding box center [606, 44] width 157 height 22
click at [728, 49] on div "Aplicar búsqueda" at bounding box center [742, 44] width 70 height 14
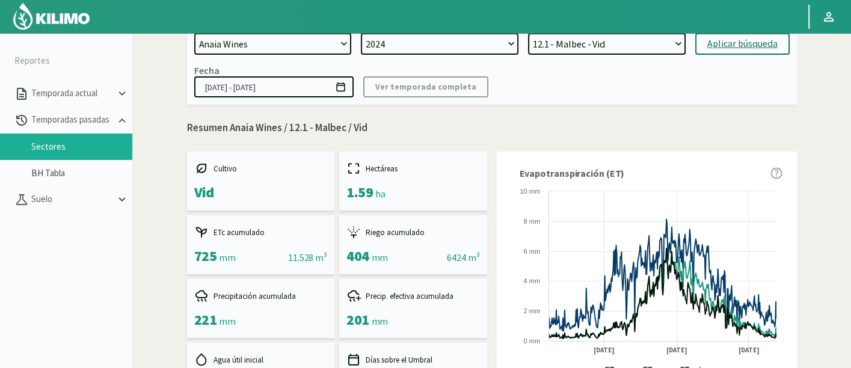
click at [556, 50] on select "1.1 - C. Sauvignon - Vid 1.2 - C. Sauvignon - Vid 10.1 - Malbec - Vid 10.2 - Ta…" at bounding box center [606, 44] width 157 height 22
click at [528, 33] on select "1.1 - C. Sauvignon - Vid 1.2 - C. Sauvignon - Vid 10.1 - Malbec - Vid 10.2 - Ta…" at bounding box center [606, 44] width 157 height 22
click at [719, 55] on div "Campo [DATE] 8 Fuegos Acograpes - Ag. [PERSON_NAME] - Ag. [GEOGRAPHIC_DATA] Aco…" at bounding box center [491, 57] width 609 height 96
click at [716, 47] on div "Aplicar búsqueda" at bounding box center [742, 44] width 70 height 14
select select "57: Object"
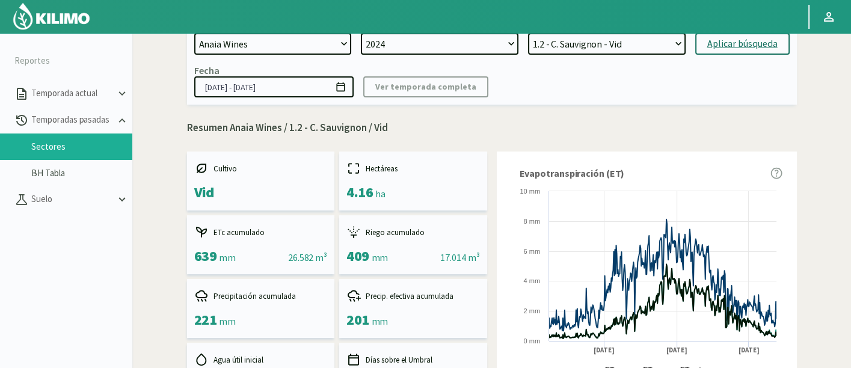
click at [630, 96] on div "Fecha [DATE] - [DATE] Ver temporada completa" at bounding box center [491, 80] width 595 height 33
